Goal: Browse casually

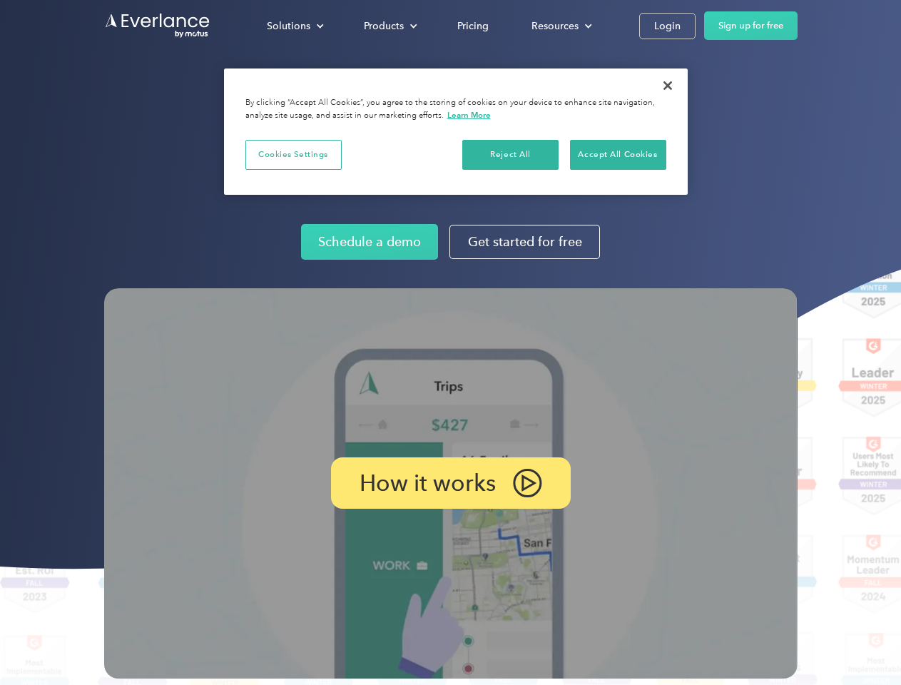
click at [450, 343] on img at bounding box center [451, 483] width 694 height 390
click at [295, 26] on div "Solutions" at bounding box center [289, 26] width 44 height 18
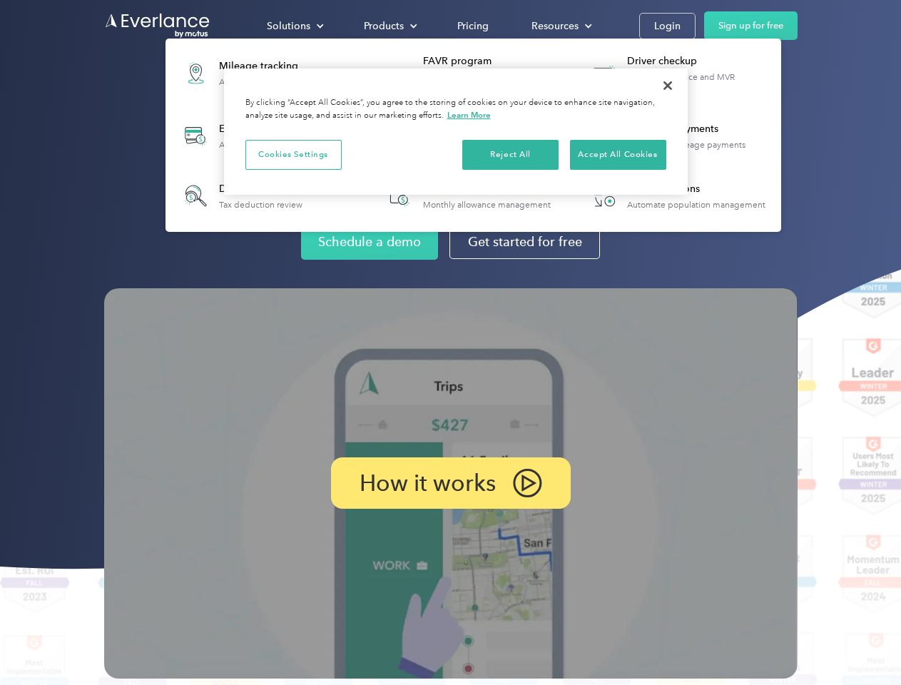
click at [389, 26] on div "Products" at bounding box center [384, 26] width 40 height 18
click at [560, 26] on div "Resources" at bounding box center [555, 26] width 47 height 18
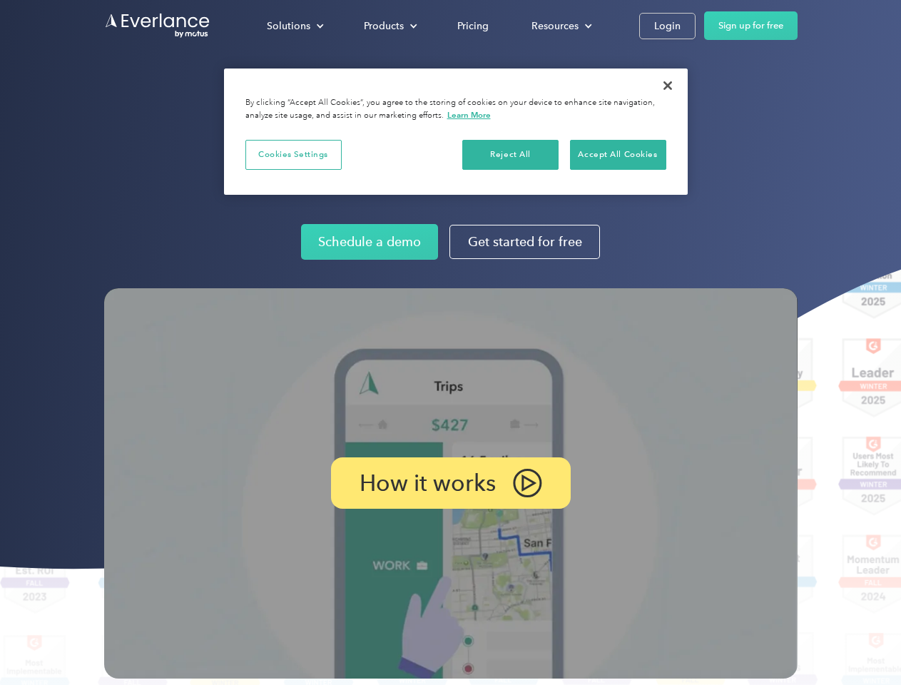
click at [450, 483] on p "How it works" at bounding box center [428, 483] width 136 height 17
click at [293, 154] on button "Cookies Settings" at bounding box center [294, 155] width 96 height 30
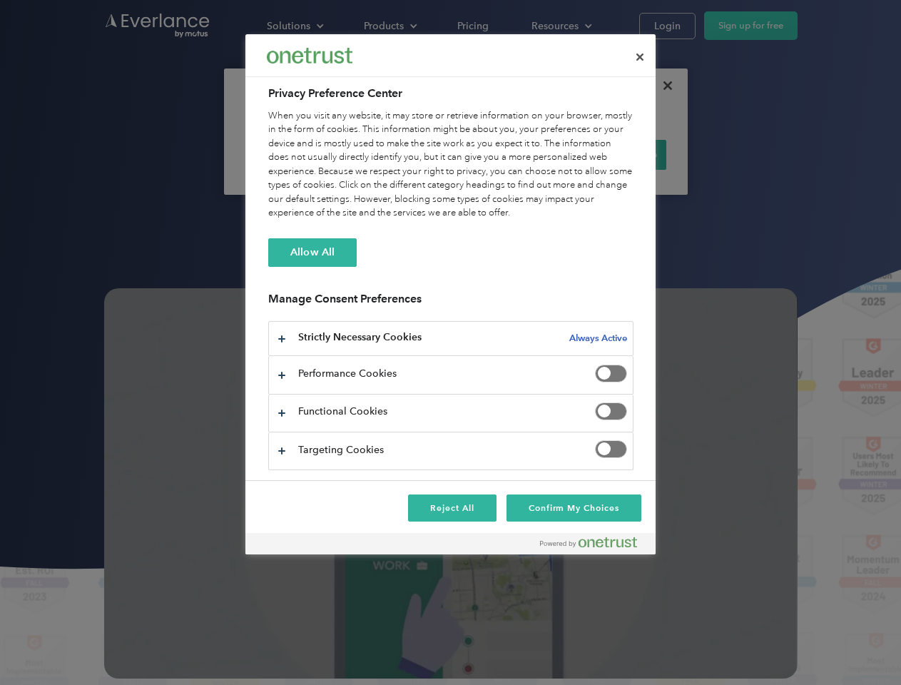
click at [511, 154] on div "When you visit any website, it may store or retrieve information on your browse…" at bounding box center [450, 164] width 365 height 111
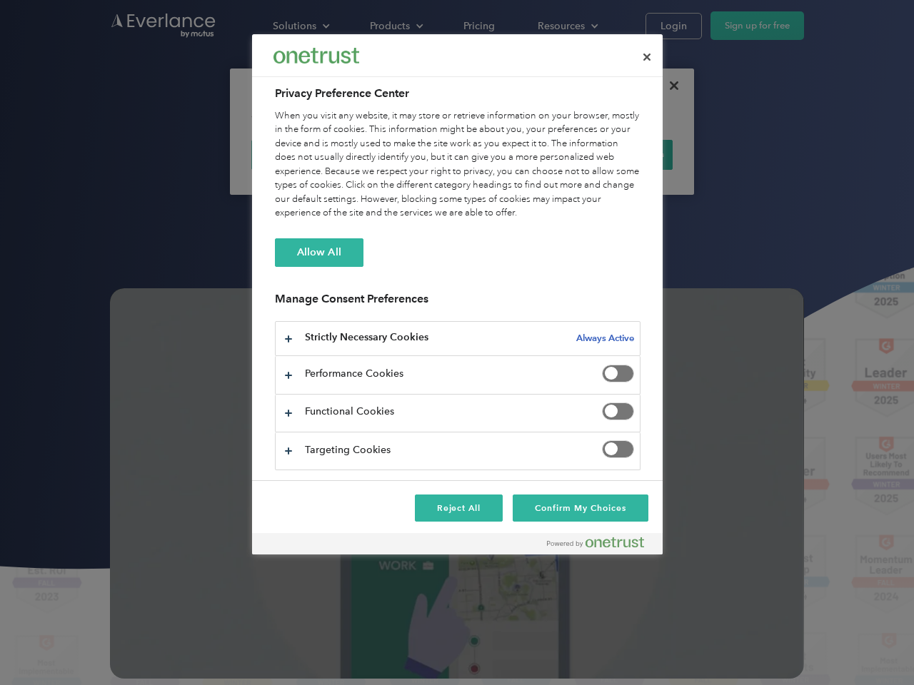
click at [618, 154] on div "When you visit any website, it may store or retrieve information on your browse…" at bounding box center [457, 164] width 365 height 111
click at [668, 86] on div at bounding box center [457, 342] width 914 height 685
